Goal: Task Accomplishment & Management: Use online tool/utility

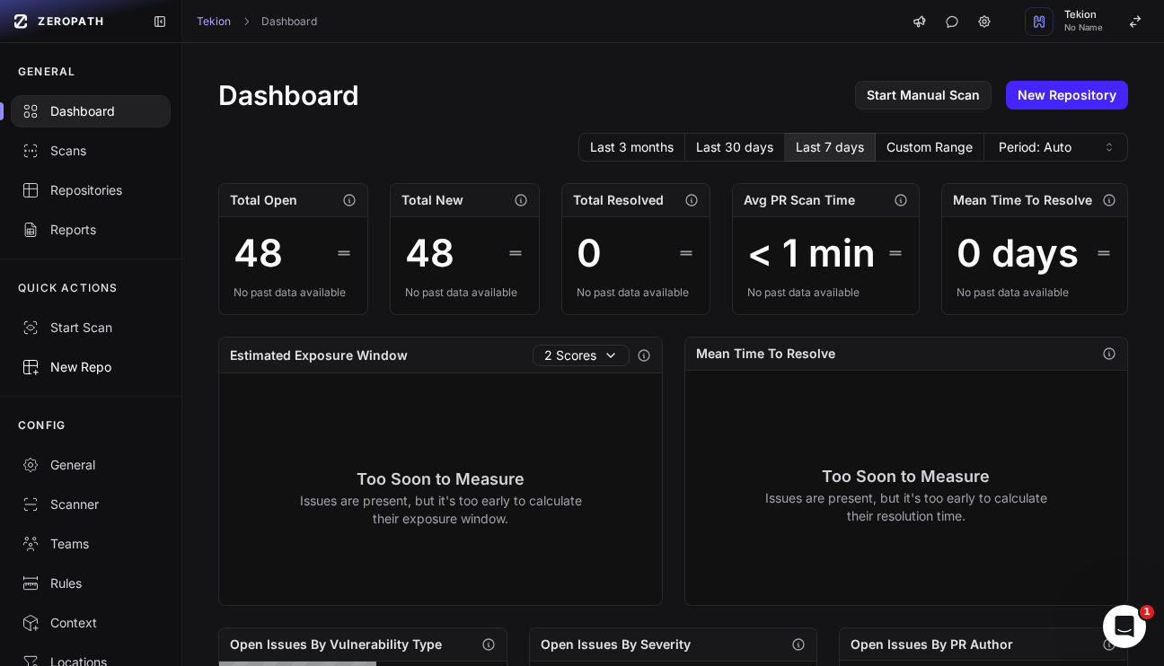
click at [86, 364] on div "New Repo" at bounding box center [91, 367] width 138 height 18
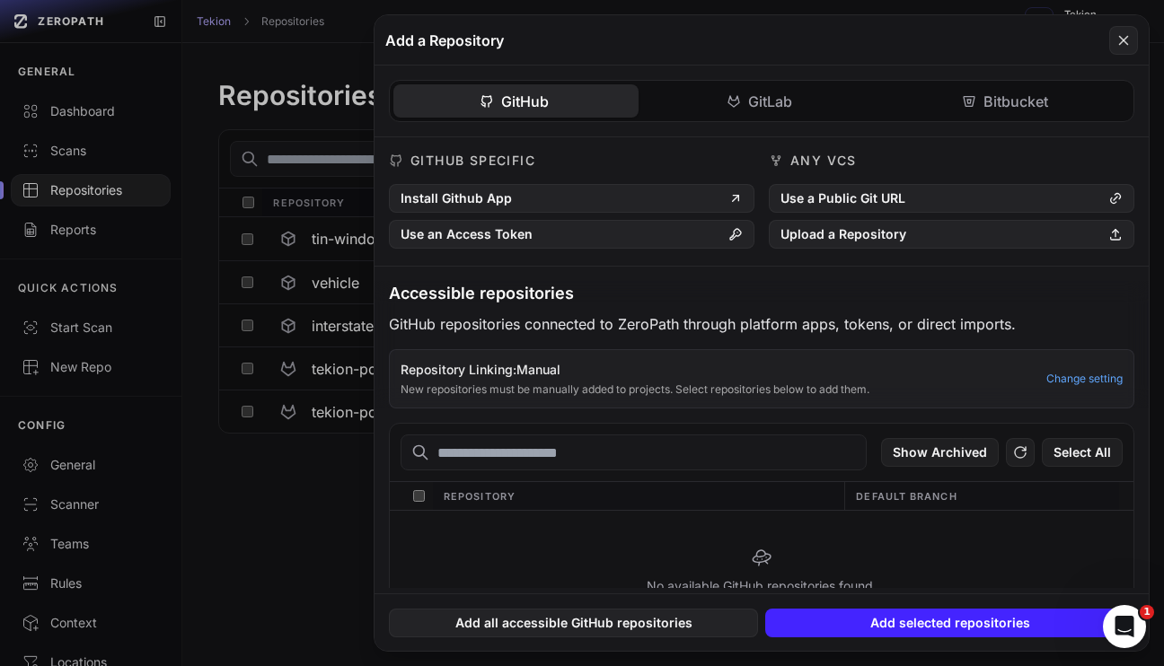
click at [296, 550] on button at bounding box center [582, 333] width 1164 height 666
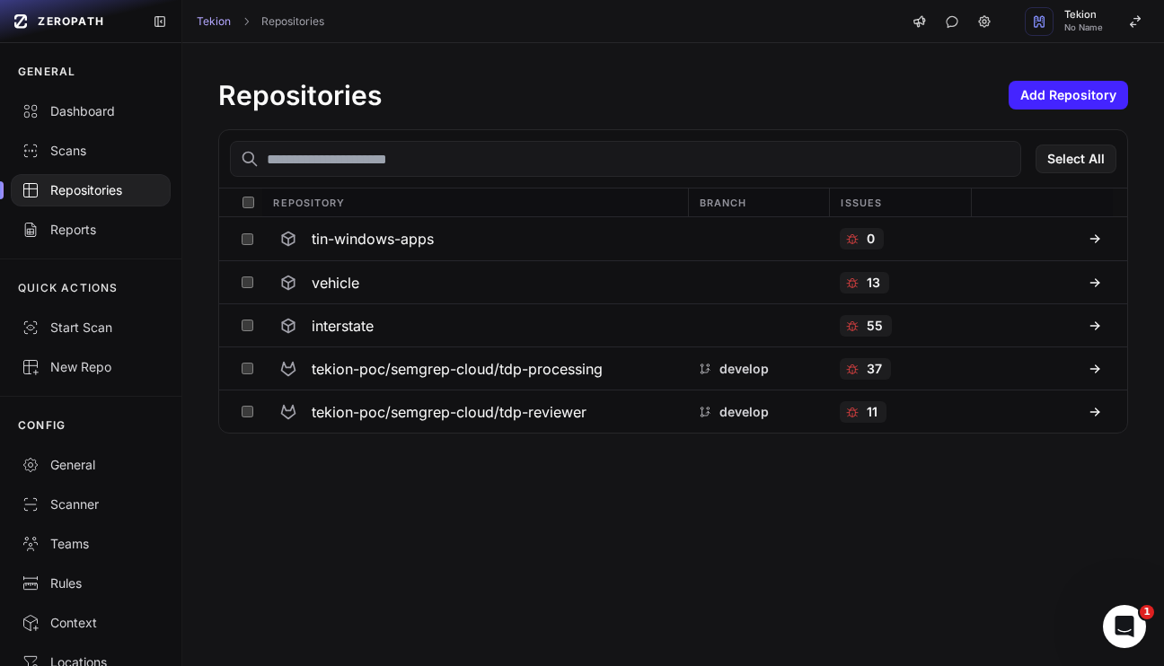
click at [338, 162] on input "text" at bounding box center [625, 159] width 791 height 36
click at [55, 117] on div "Dashboard" at bounding box center [91, 111] width 138 height 18
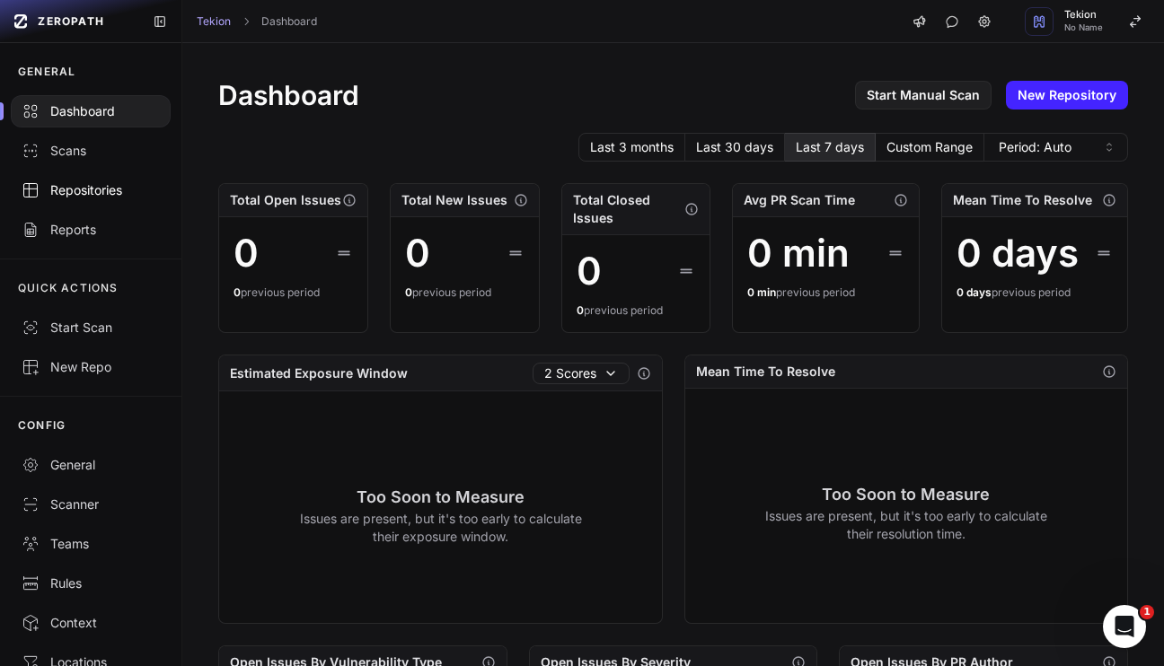
click at [64, 192] on div "Repositories" at bounding box center [91, 190] width 138 height 18
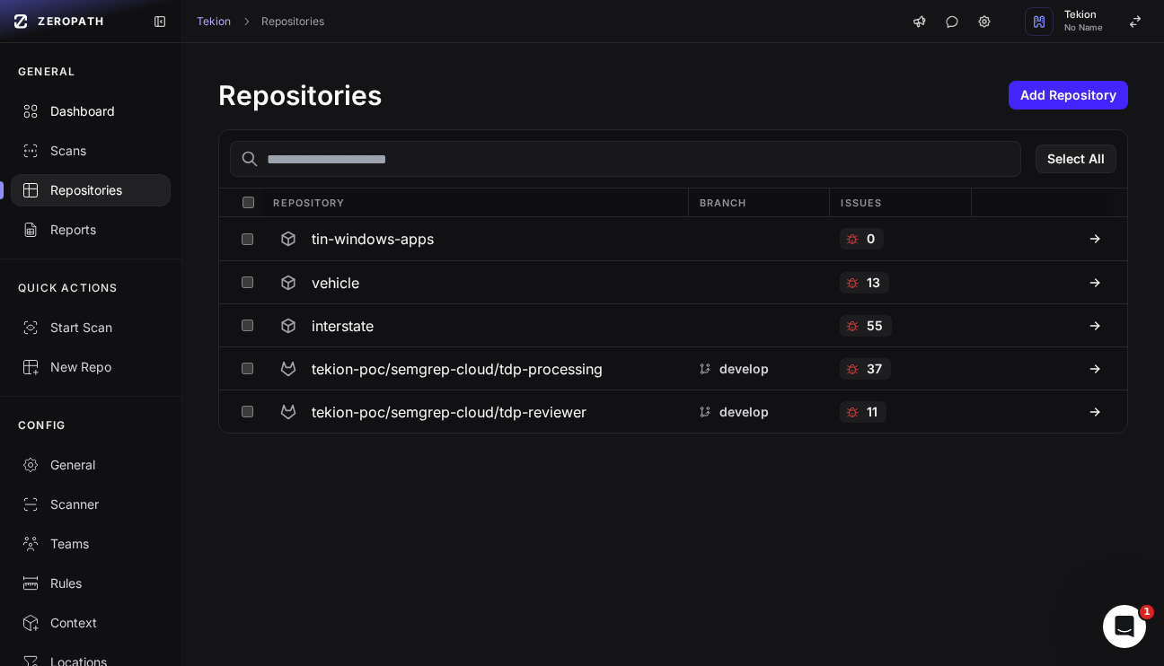
click at [79, 115] on div "Dashboard" at bounding box center [91, 111] width 138 height 18
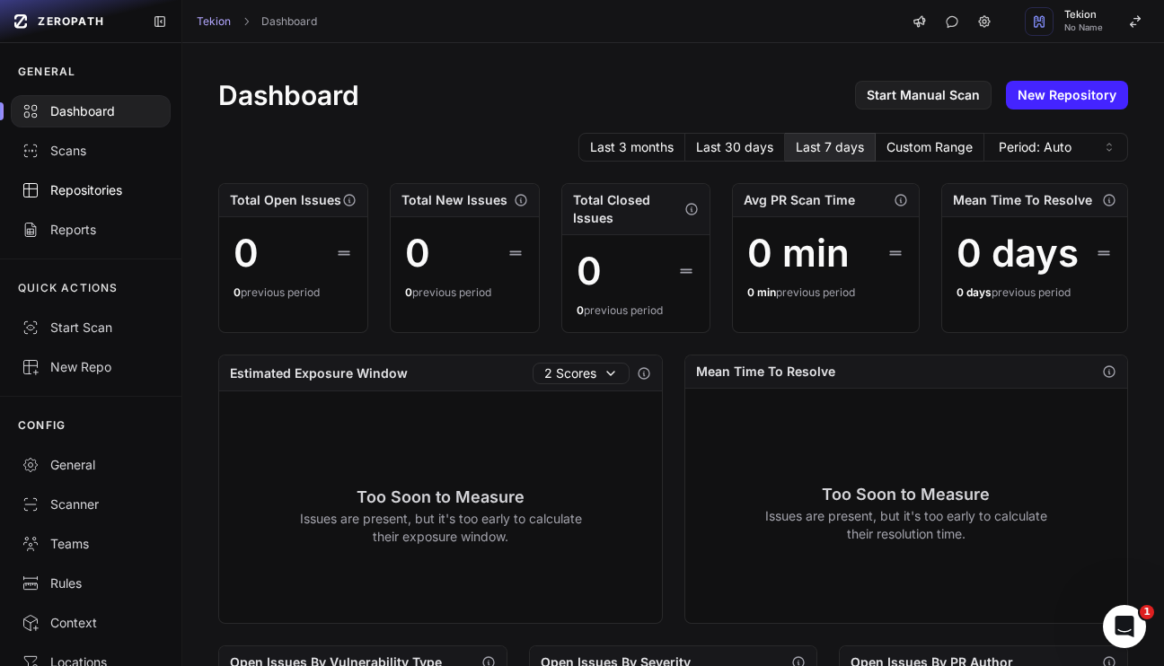
click at [83, 191] on div "Repositories" at bounding box center [91, 190] width 138 height 18
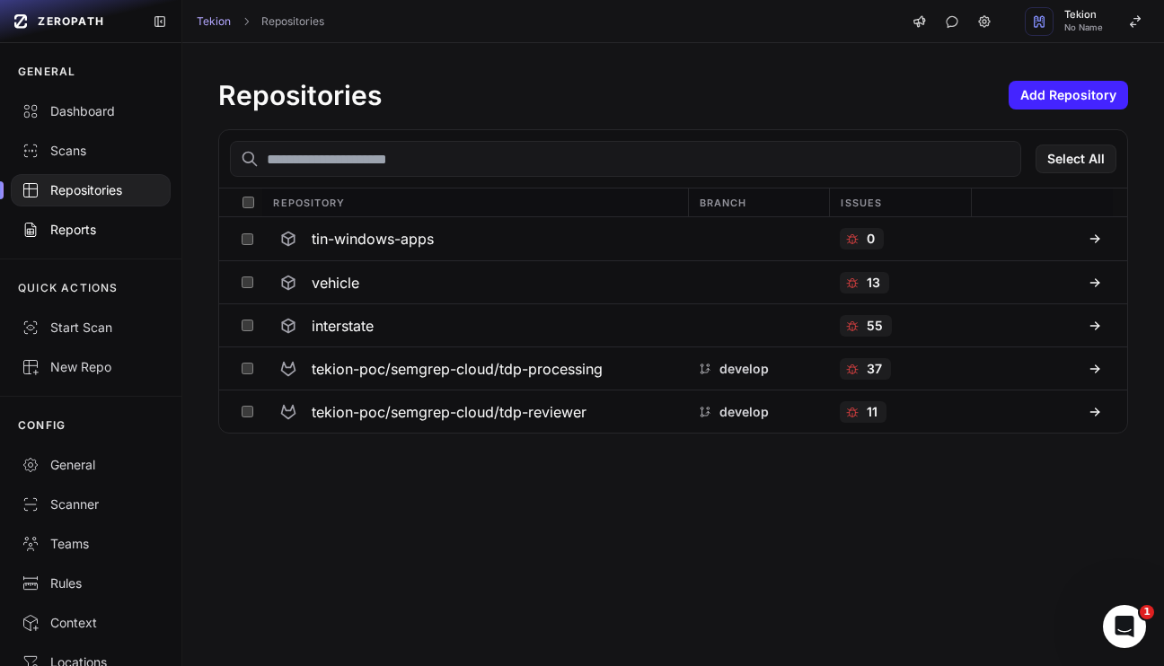
click at [76, 225] on div "Reports" at bounding box center [91, 230] width 138 height 18
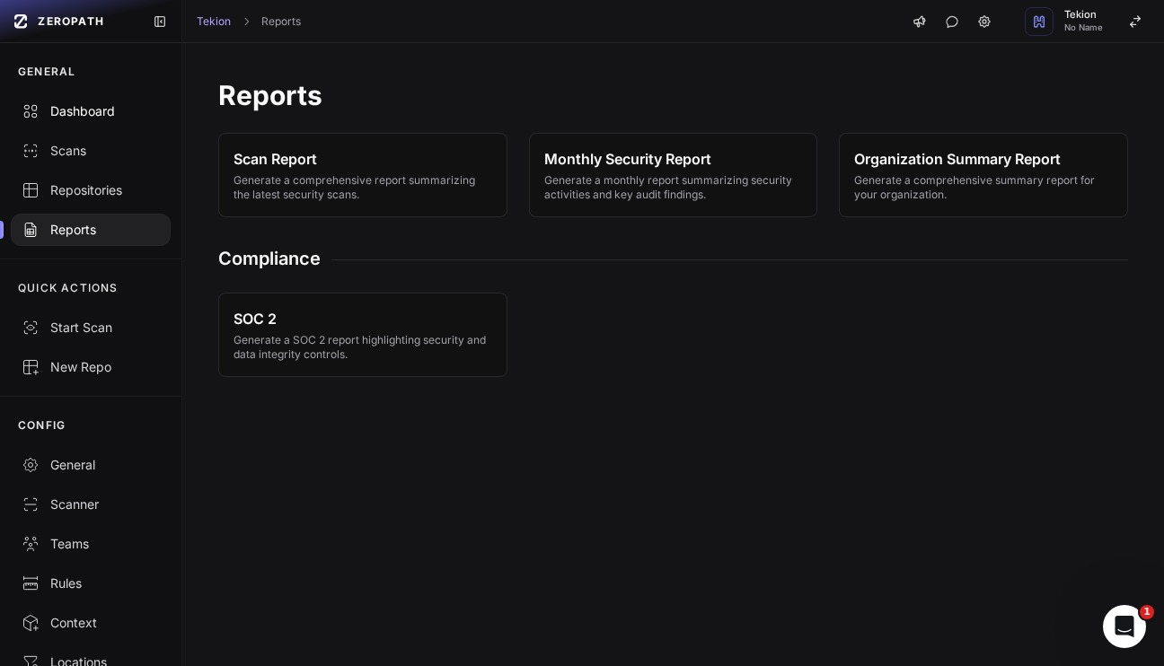
click at [72, 119] on div "Dashboard" at bounding box center [91, 111] width 138 height 18
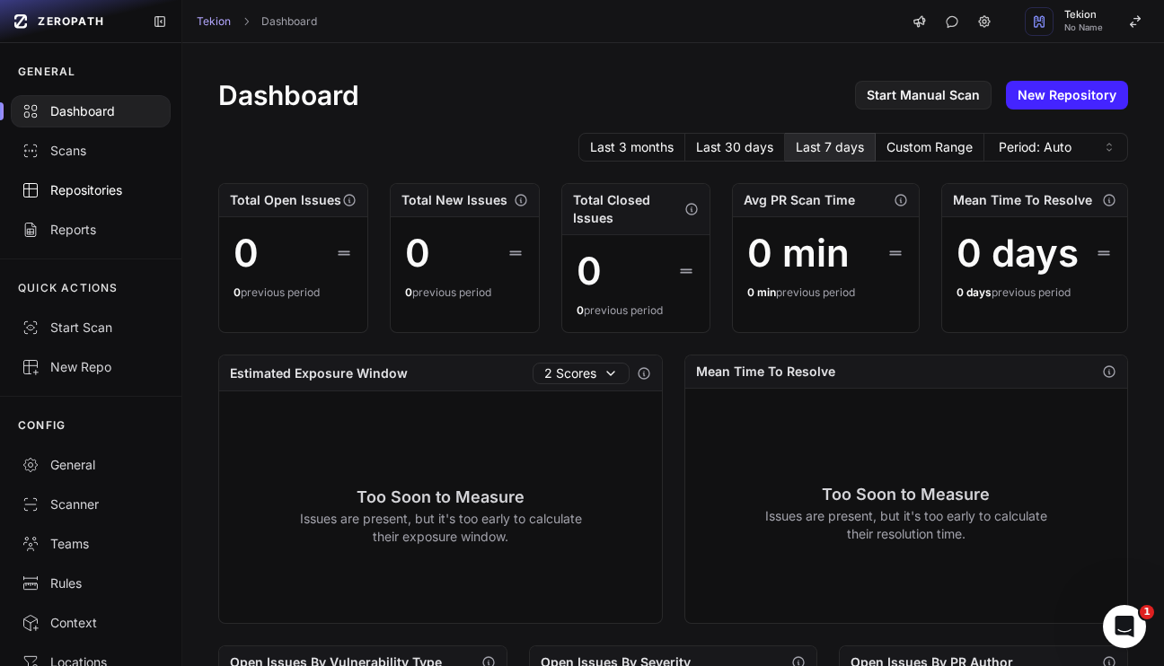
click at [77, 191] on div "Repositories" at bounding box center [91, 190] width 138 height 18
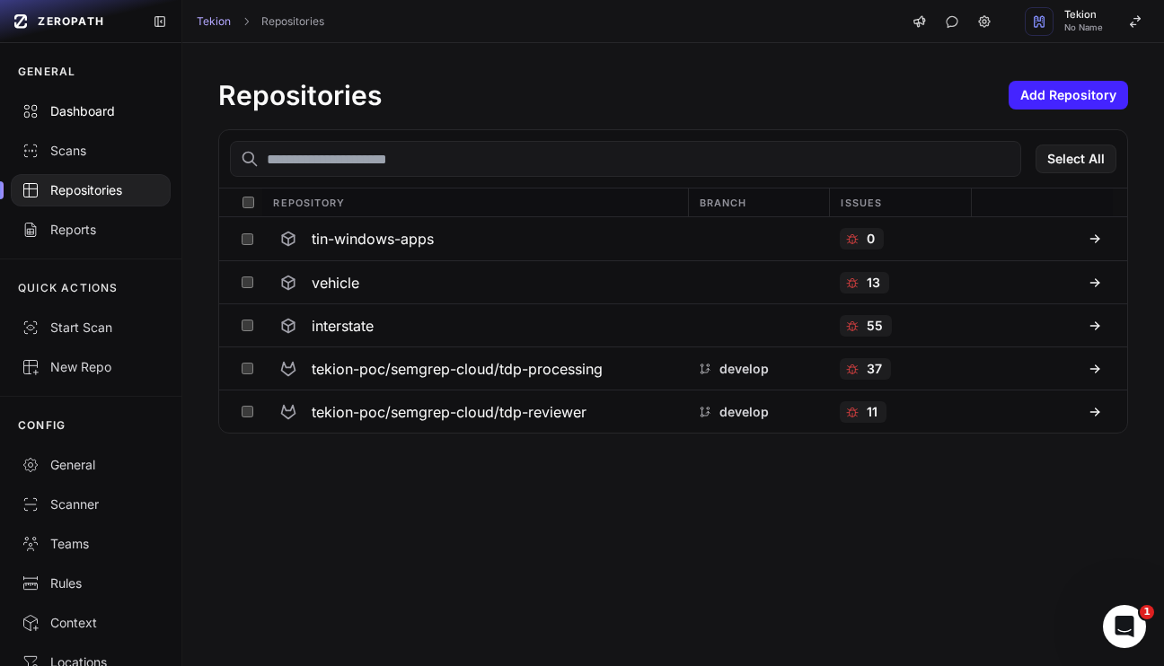
click at [91, 107] on div "Dashboard" at bounding box center [91, 111] width 138 height 18
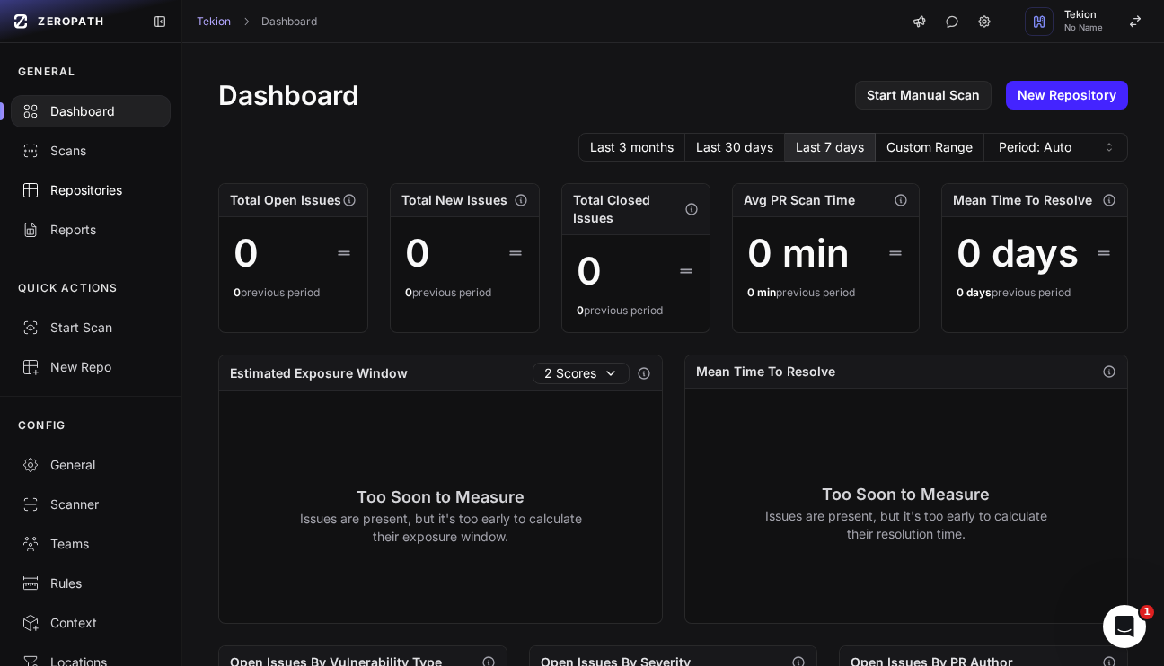
click at [87, 189] on div "Repositories" at bounding box center [91, 190] width 138 height 18
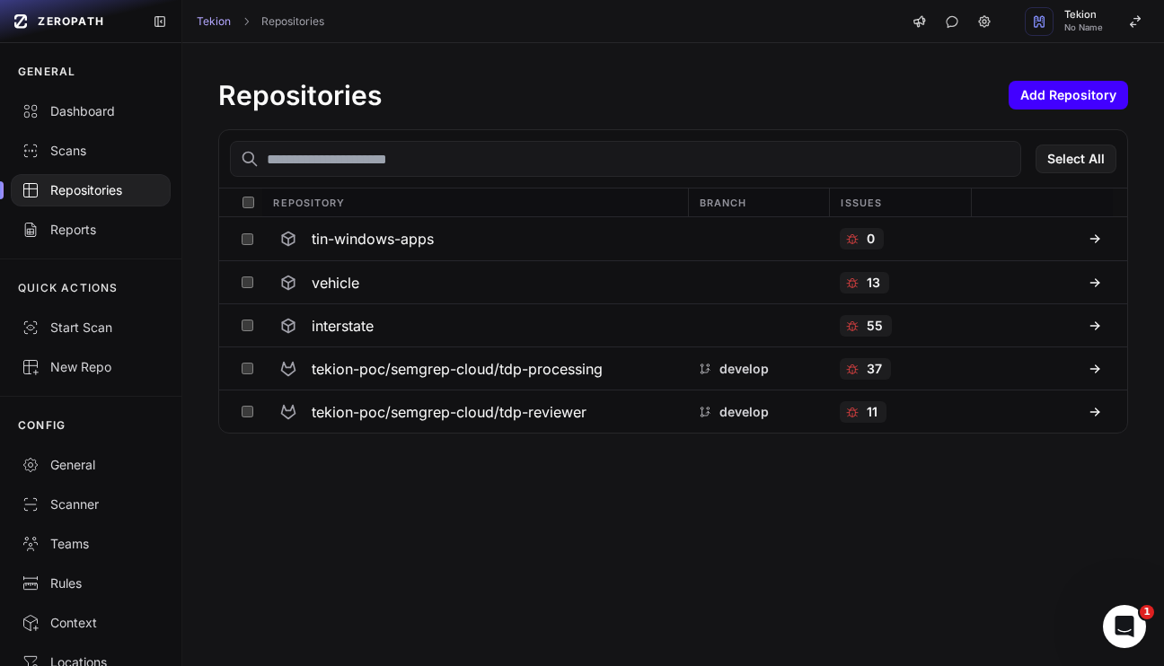
click at [1085, 99] on button "Add Repository" at bounding box center [1067, 95] width 119 height 29
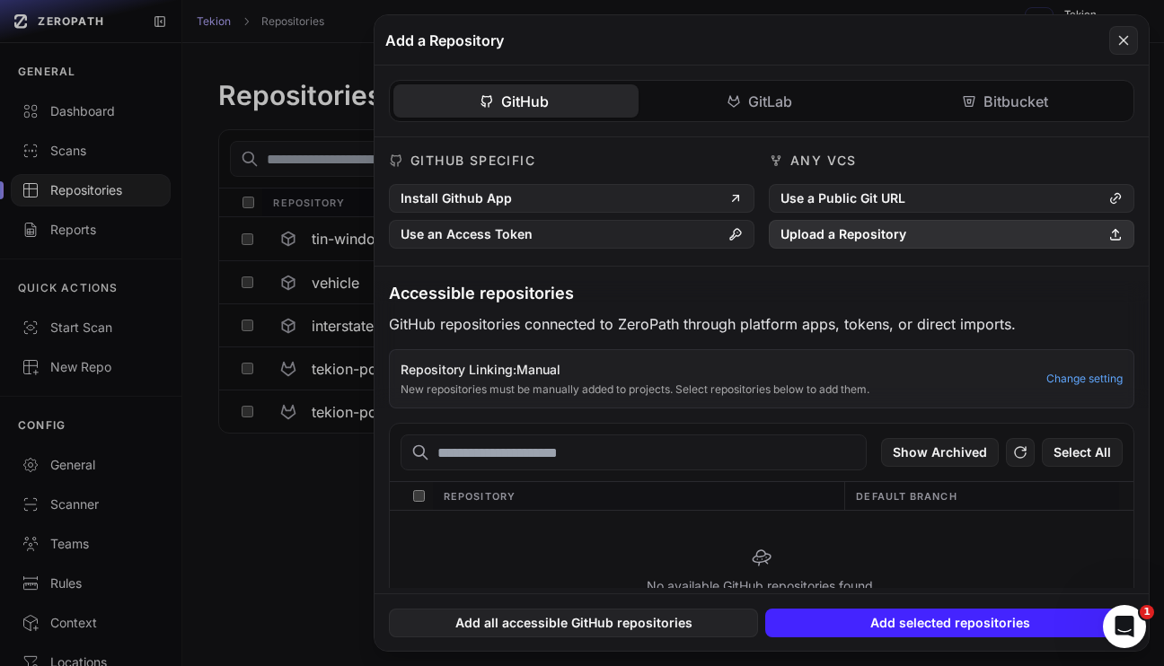
click at [825, 234] on button "Upload a Repository" at bounding box center [951, 234] width 365 height 29
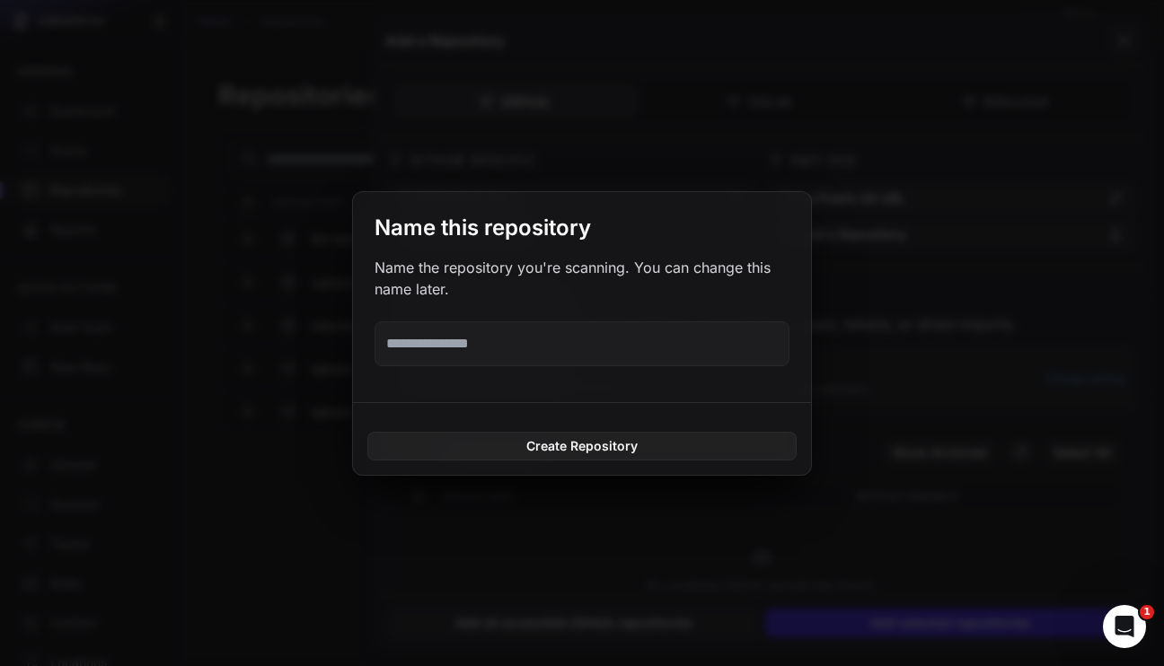
click at [462, 341] on input "text" at bounding box center [581, 343] width 415 height 45
drag, startPoint x: 545, startPoint y: 345, endPoint x: 367, endPoint y: 340, distance: 177.8
click at [367, 340] on div "**********" at bounding box center [582, 297] width 458 height 211
paste input "text"
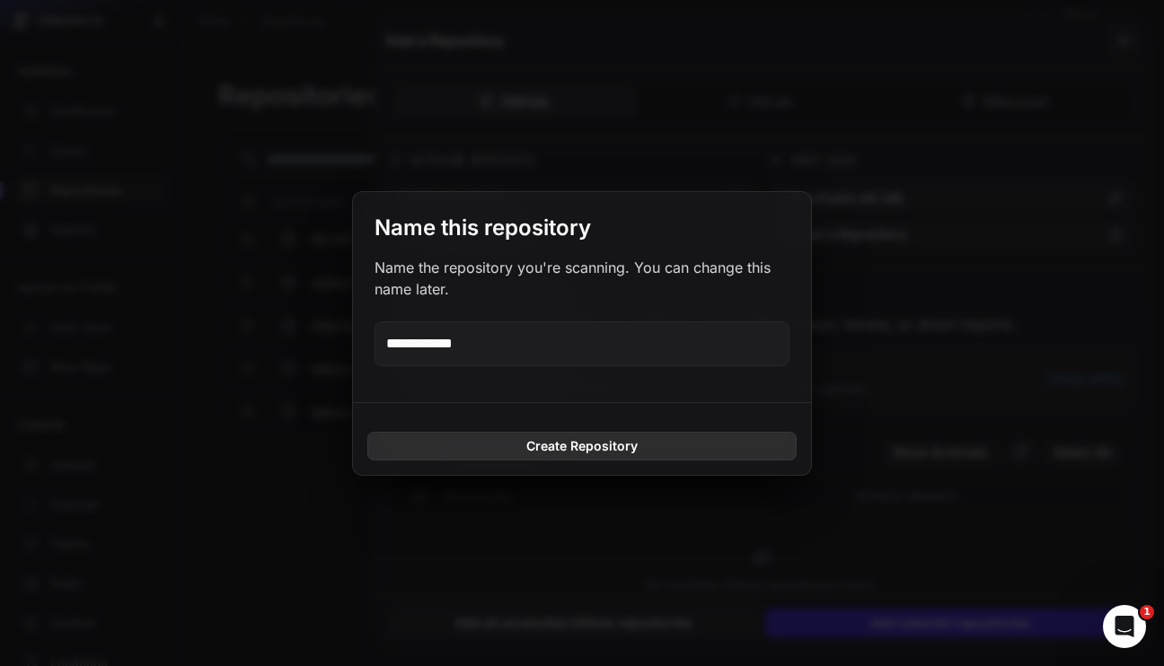
type input "**********"
click at [559, 439] on button "Create Repository" at bounding box center [581, 446] width 429 height 29
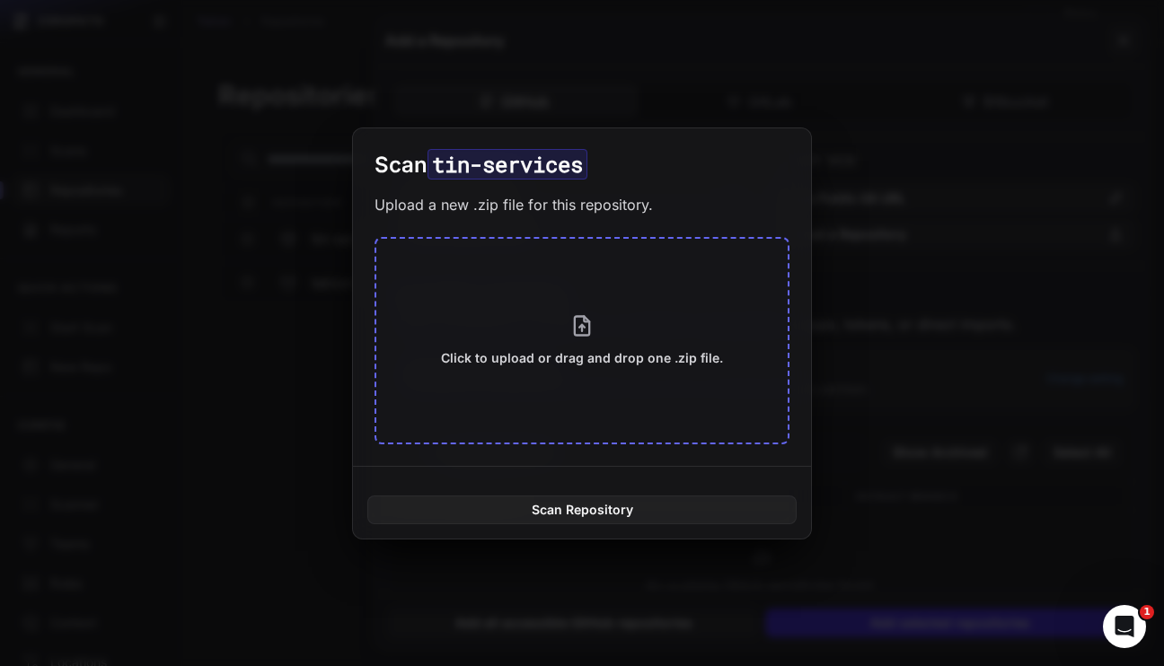
click at [559, 384] on button "Click to upload or drag and drop one .zip file." at bounding box center [581, 340] width 415 height 207
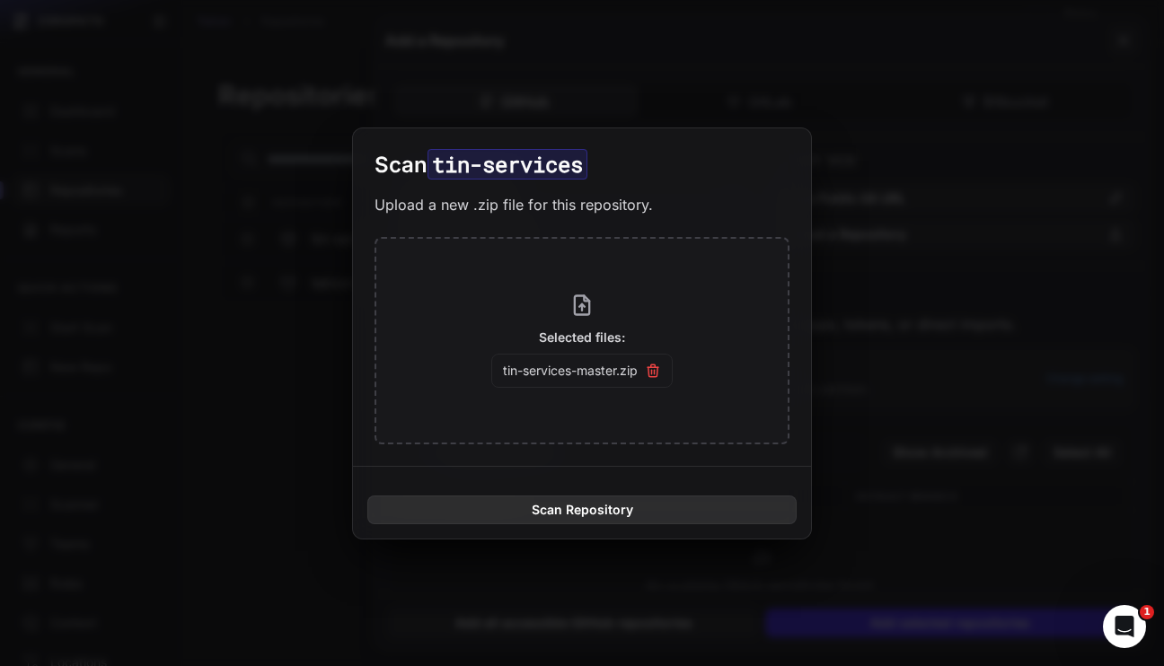
click at [600, 506] on button "Scan Repository" at bounding box center [581, 510] width 429 height 29
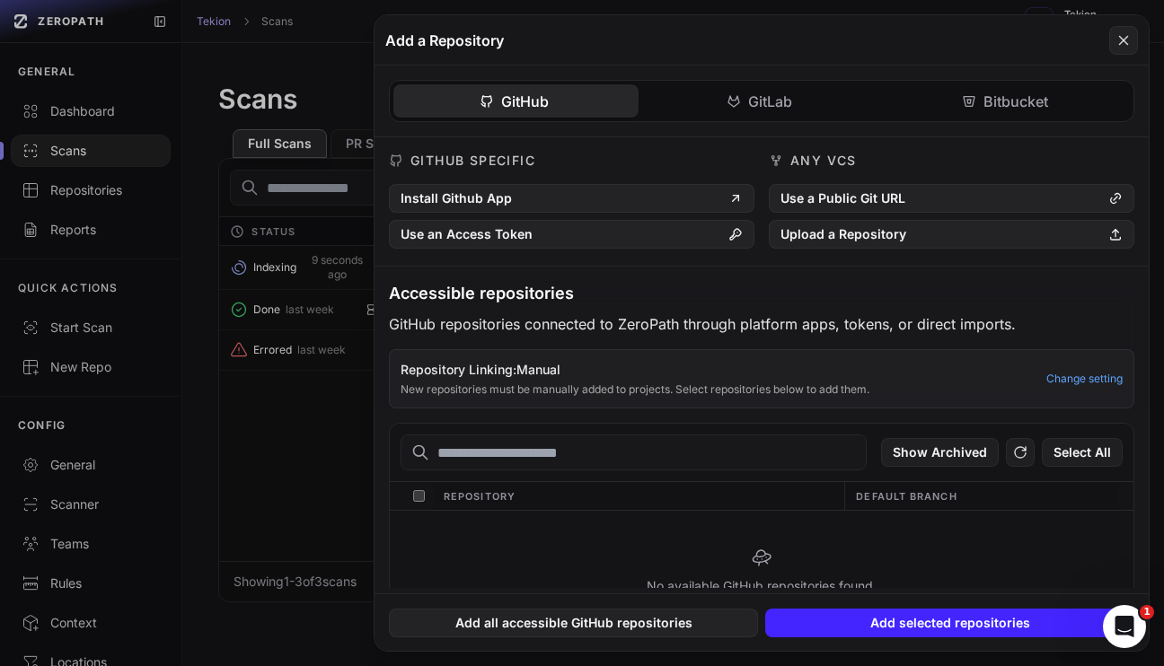
click at [295, 442] on button at bounding box center [582, 333] width 1164 height 666
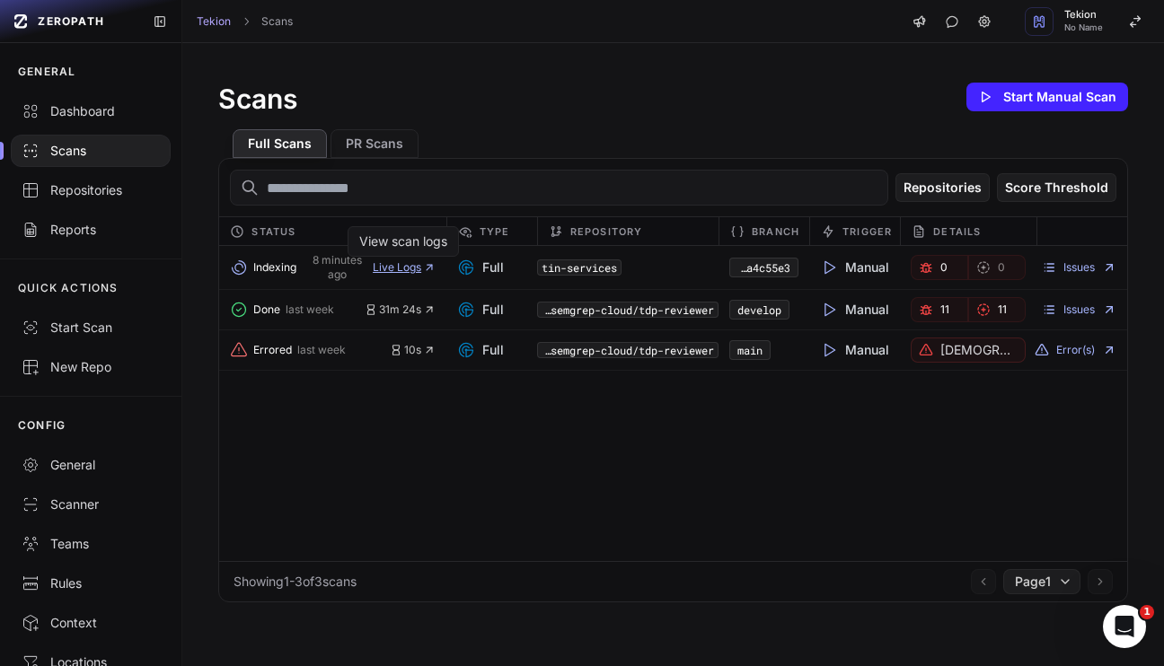
click at [410, 270] on span "Live Logs" at bounding box center [404, 267] width 63 height 14
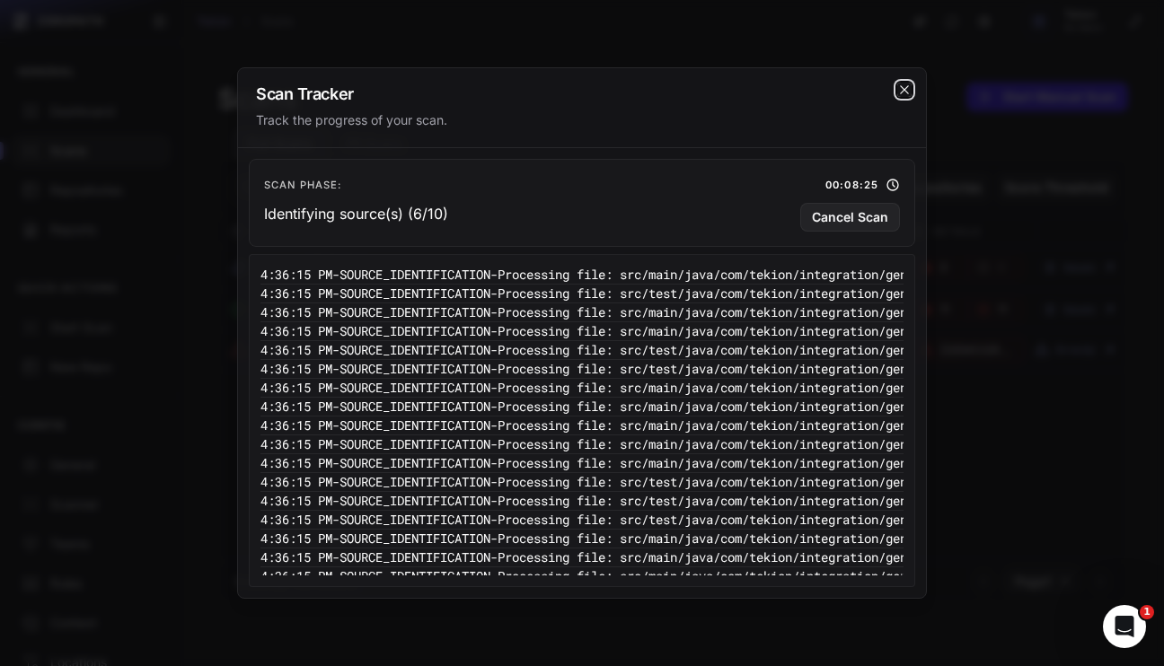
click at [905, 91] on icon "cross 2," at bounding box center [904, 89] width 8 height 8
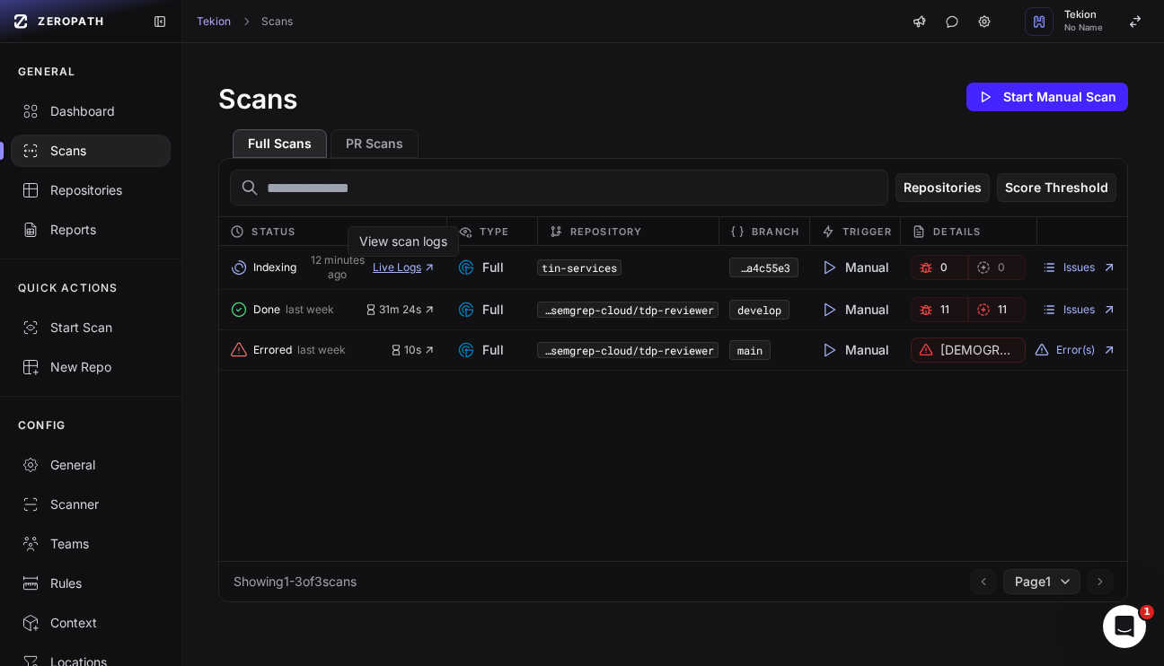
click at [407, 267] on span "Live Logs" at bounding box center [404, 267] width 63 height 14
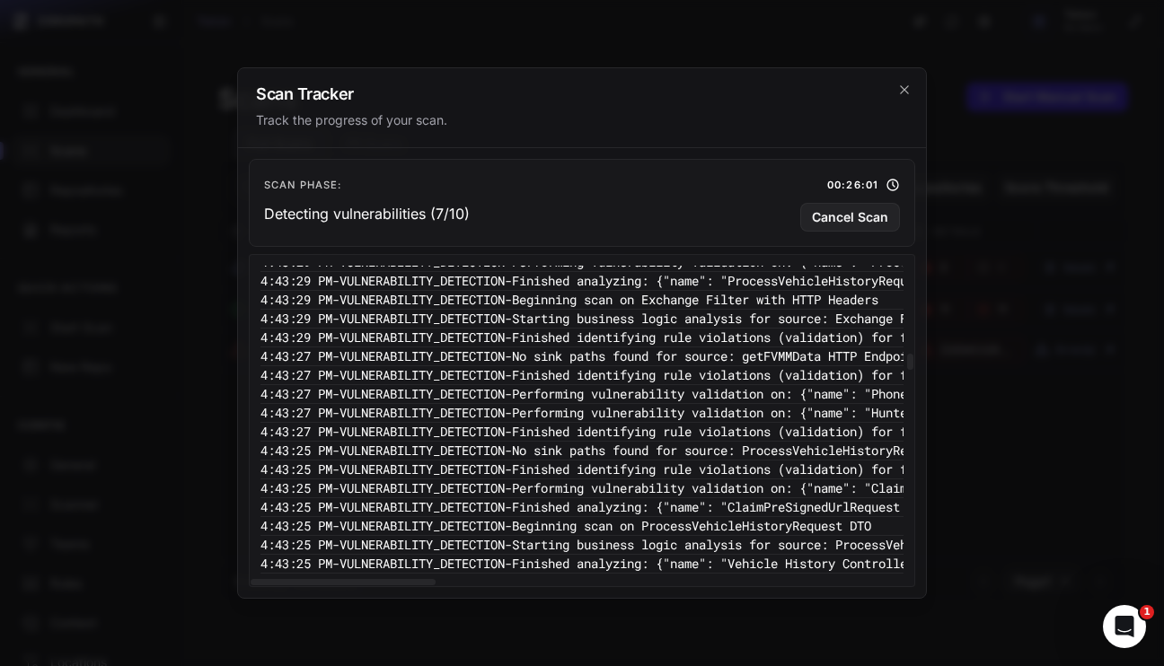
scroll to position [6640, 0]
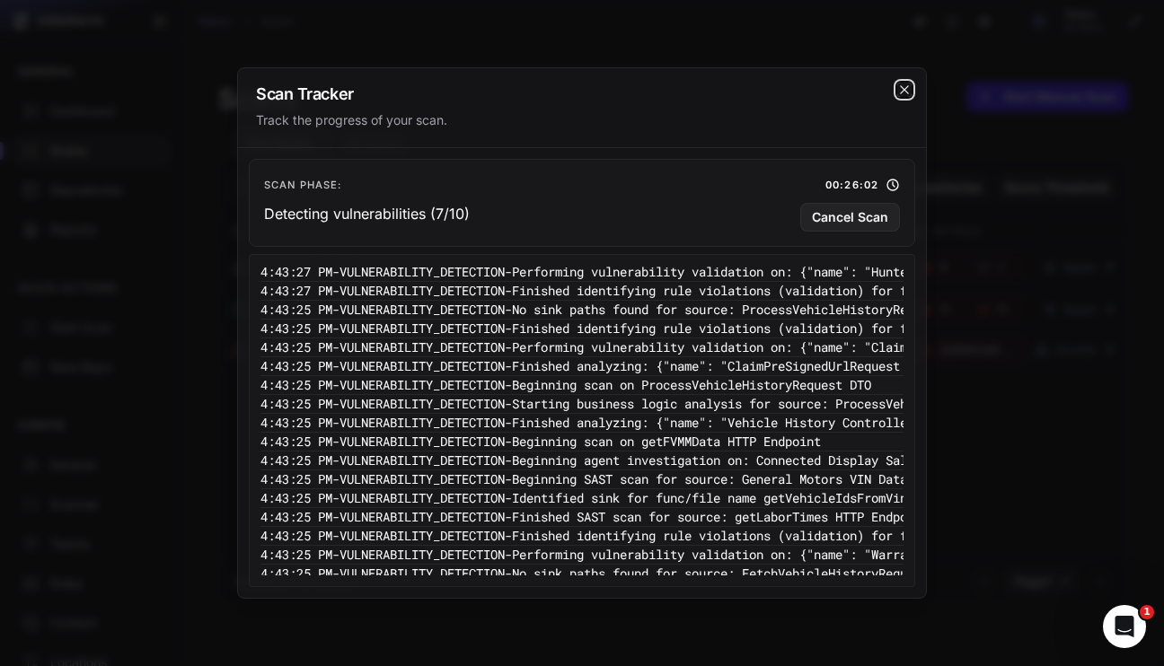
click at [908, 89] on icon "cross 2," at bounding box center [904, 90] width 14 height 14
